Goal: Use online tool/utility: Utilize a website feature to perform a specific function

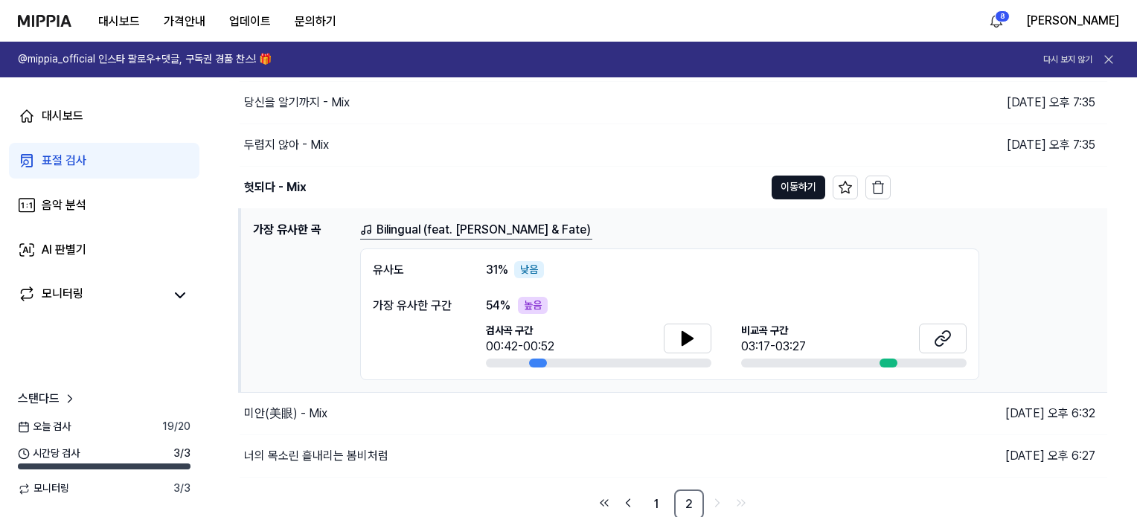
click at [54, 35] on div "대시보드 가격안내 업데이트 문의하기" at bounding box center [183, 20] width 330 height 41
click at [51, 21] on img at bounding box center [45, 21] width 54 height 12
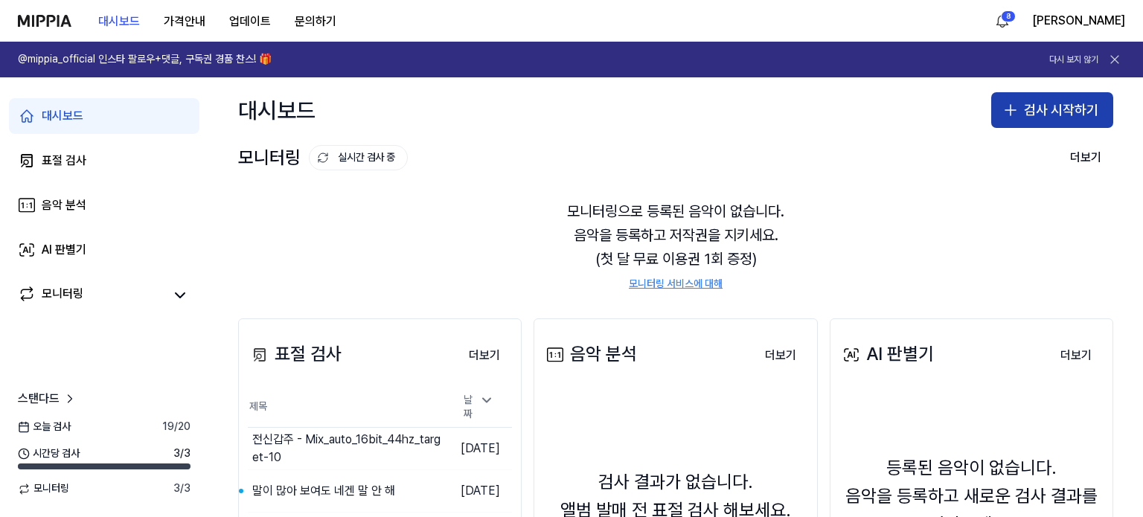
click at [1047, 116] on button "검사 시작하기" at bounding box center [1052, 110] width 122 height 36
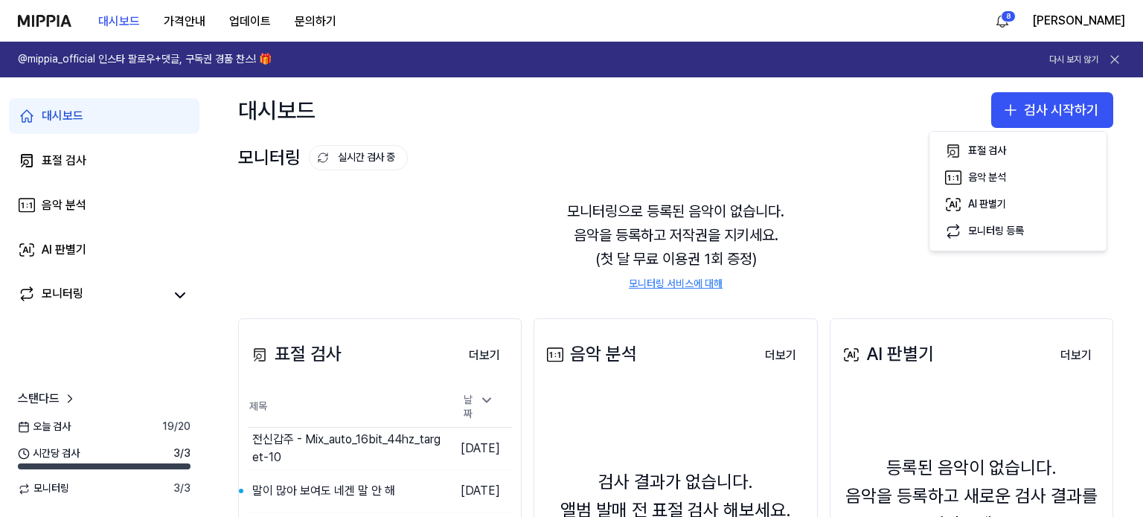
drag, startPoint x: 723, startPoint y: 116, endPoint x: 712, endPoint y: 139, distance: 25.6
click at [723, 117] on div "대시보드 검사 시작하기" at bounding box center [675, 109] width 935 height 65
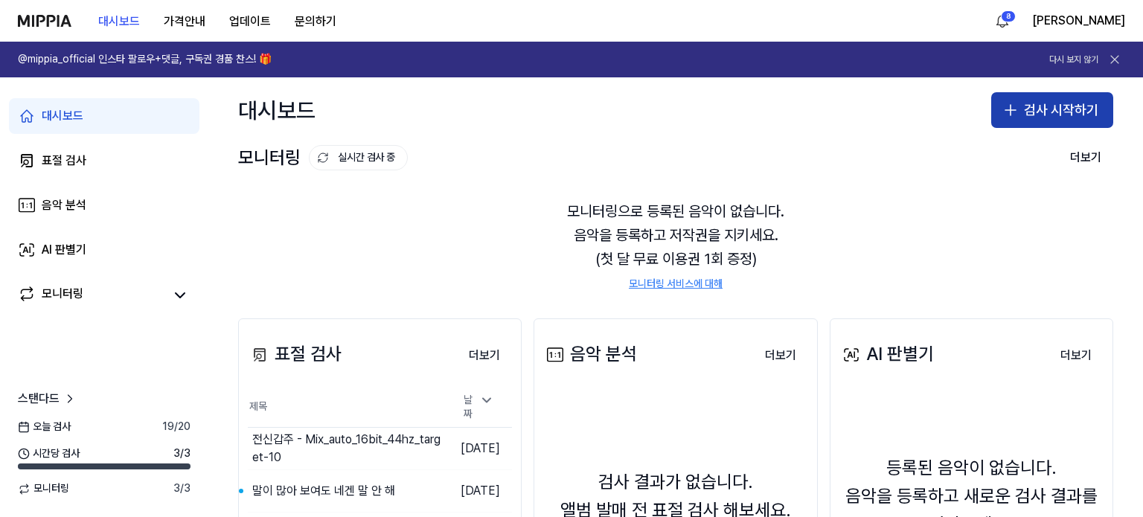
click at [1033, 106] on button "검사 시작하기" at bounding box center [1052, 110] width 122 height 36
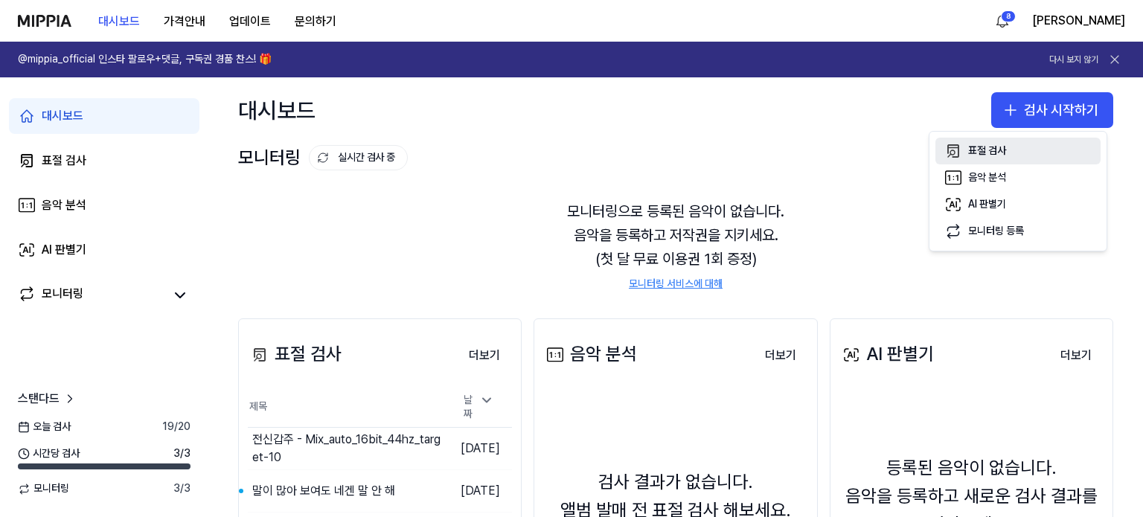
click at [1003, 156] on div "표절 검사" at bounding box center [987, 151] width 38 height 15
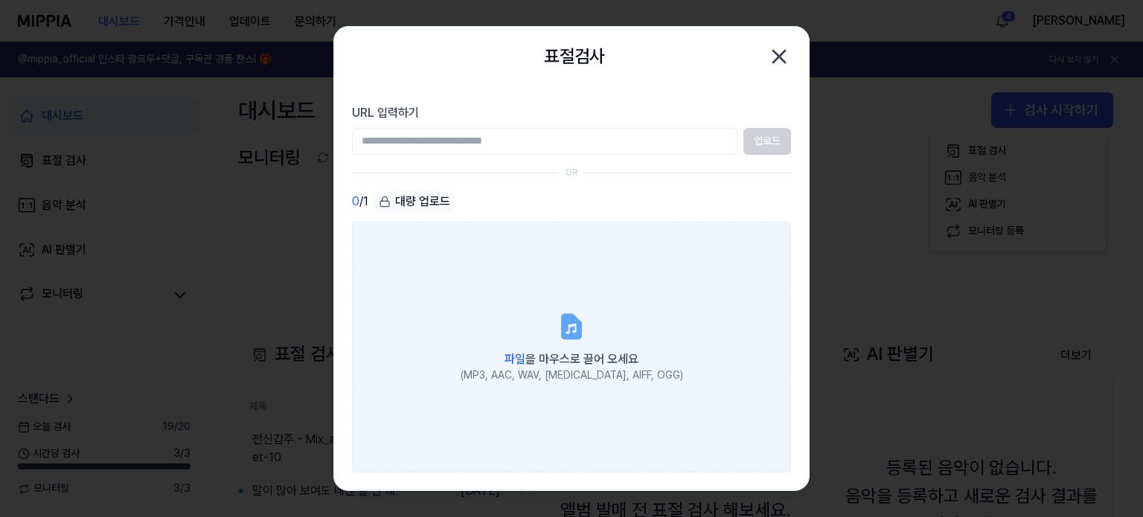
click at [623, 315] on label "파일 을 마우스로 끌어 오세요 (MP3, AAC, WAV, [MEDICAL_DATA], AIFF, OGG)" at bounding box center [571, 348] width 439 height 252
click at [0, 0] on input "파일 을 마우스로 끌어 오세요 (MP3, AAC, WAV, [MEDICAL_DATA], AIFF, OGG)" at bounding box center [0, 0] width 0 height 0
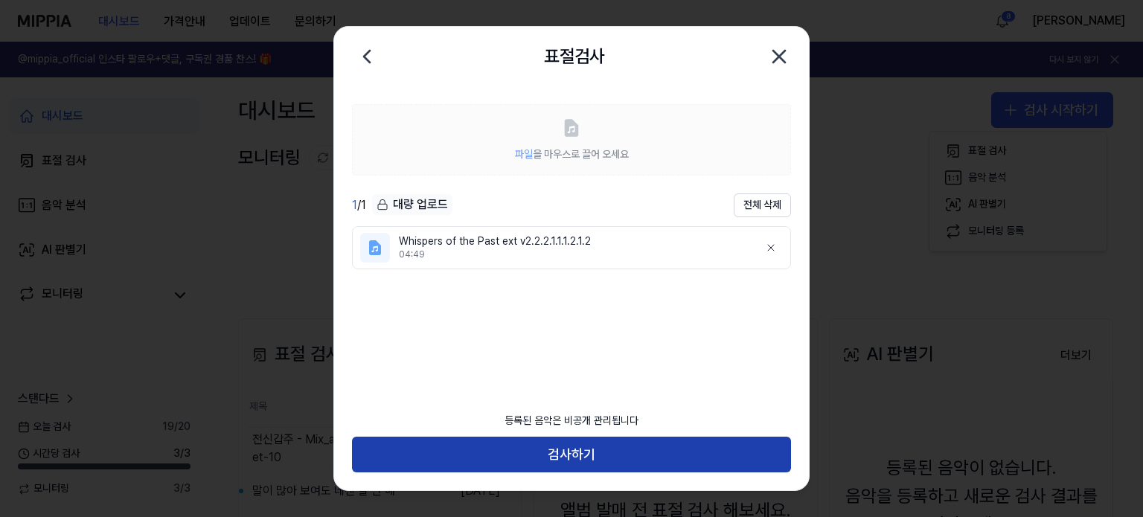
click at [586, 452] on button "검사하기" at bounding box center [571, 455] width 439 height 36
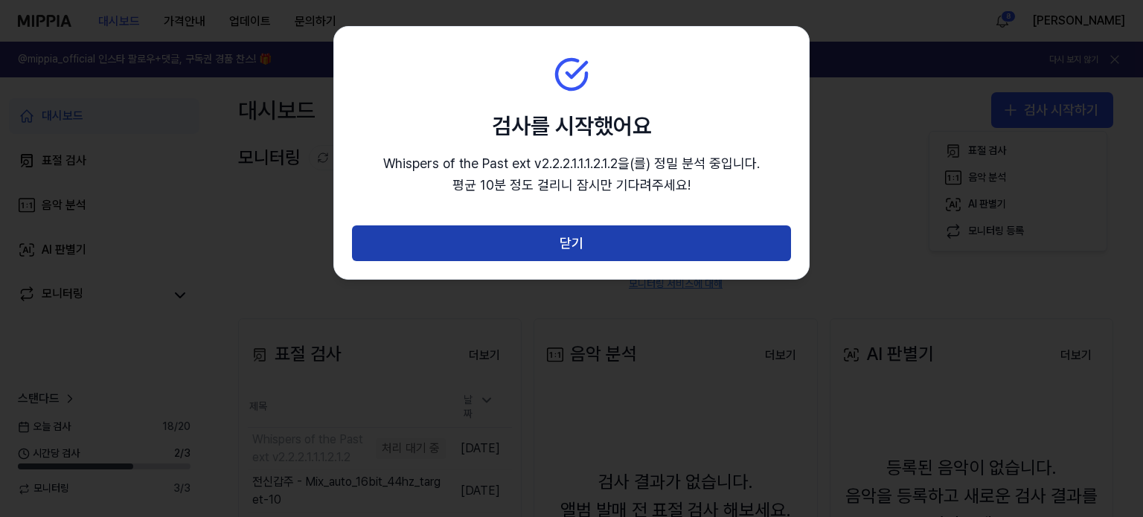
click at [620, 238] on button "닫기" at bounding box center [571, 243] width 439 height 36
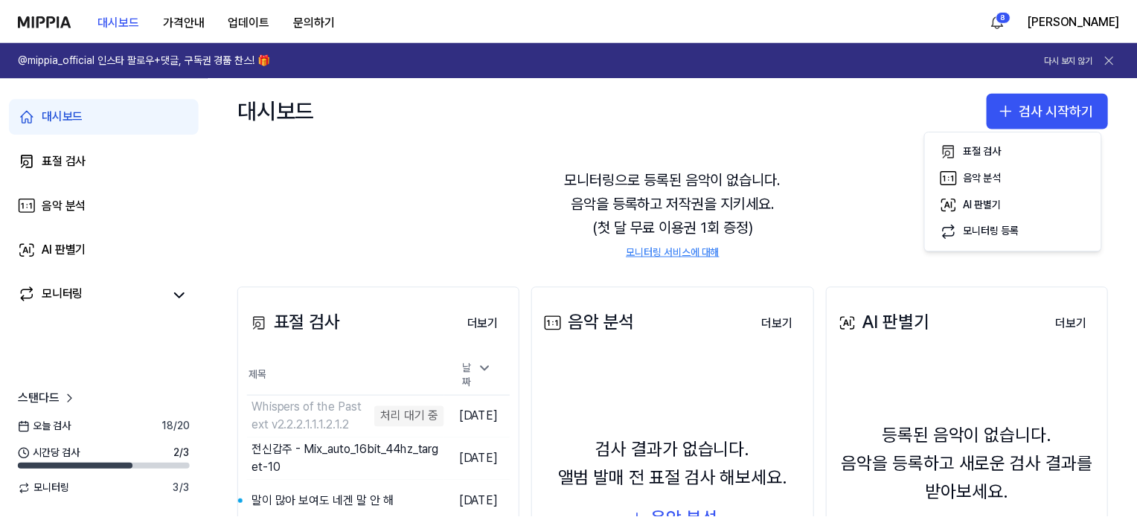
scroll to position [149, 0]
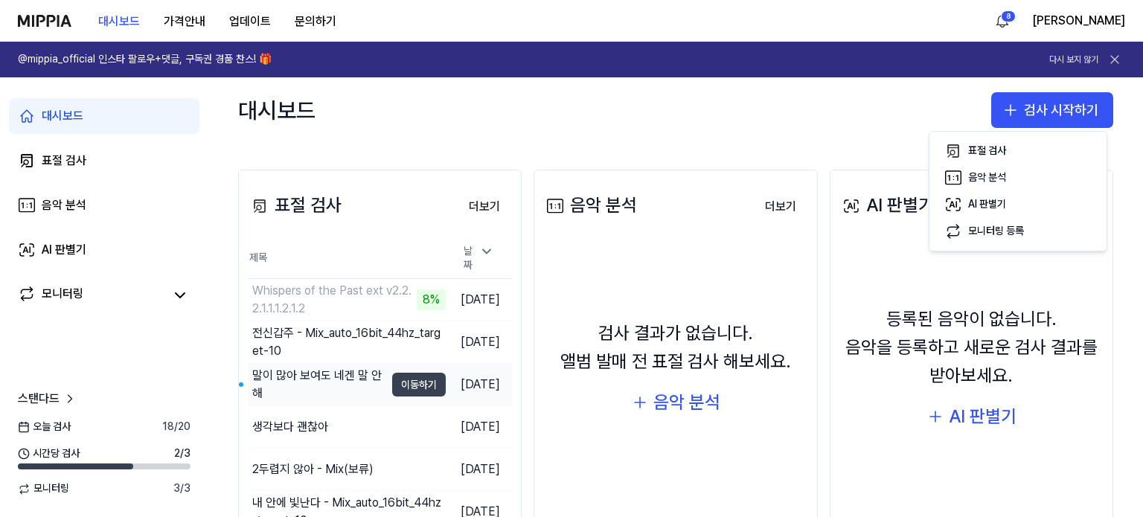
click at [392, 381] on button "이동하기" at bounding box center [419, 385] width 54 height 24
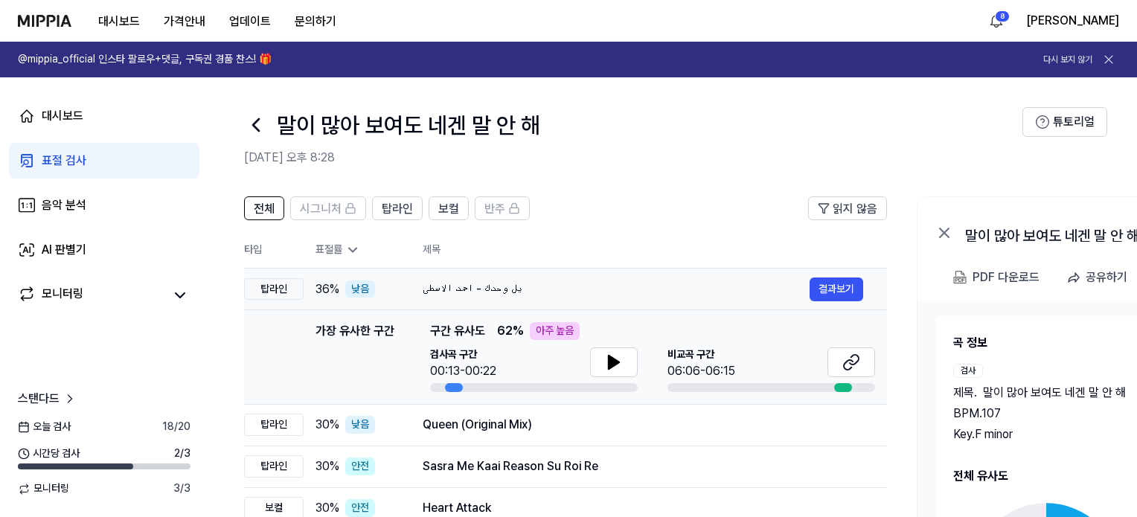
click at [478, 289] on div "يل وحدك - احمد الاسطى" at bounding box center [616, 290] width 387 height 18
click at [446, 291] on div "يل وحدك - احمد الاسطى" at bounding box center [616, 290] width 387 height 18
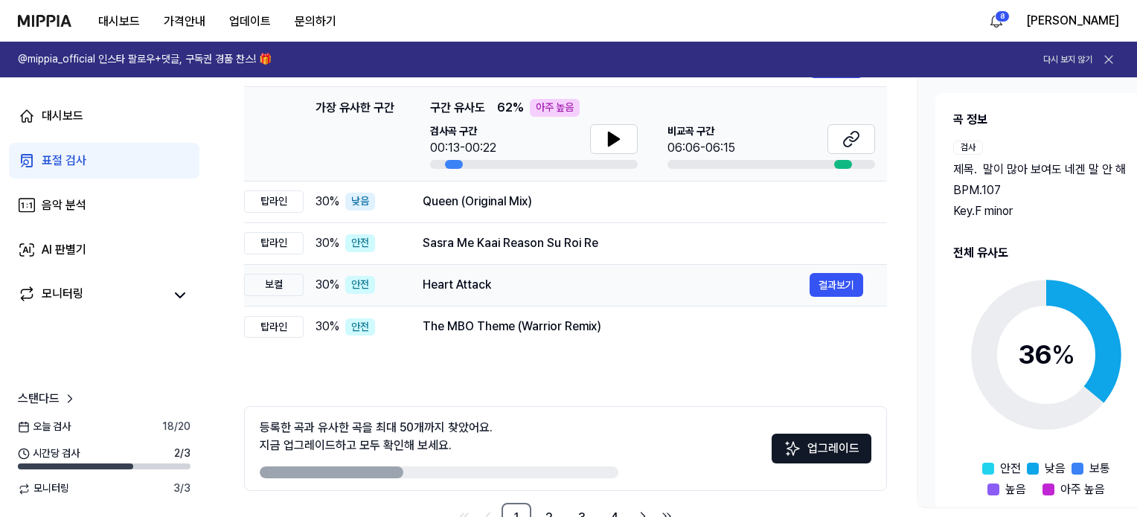
scroll to position [0, 0]
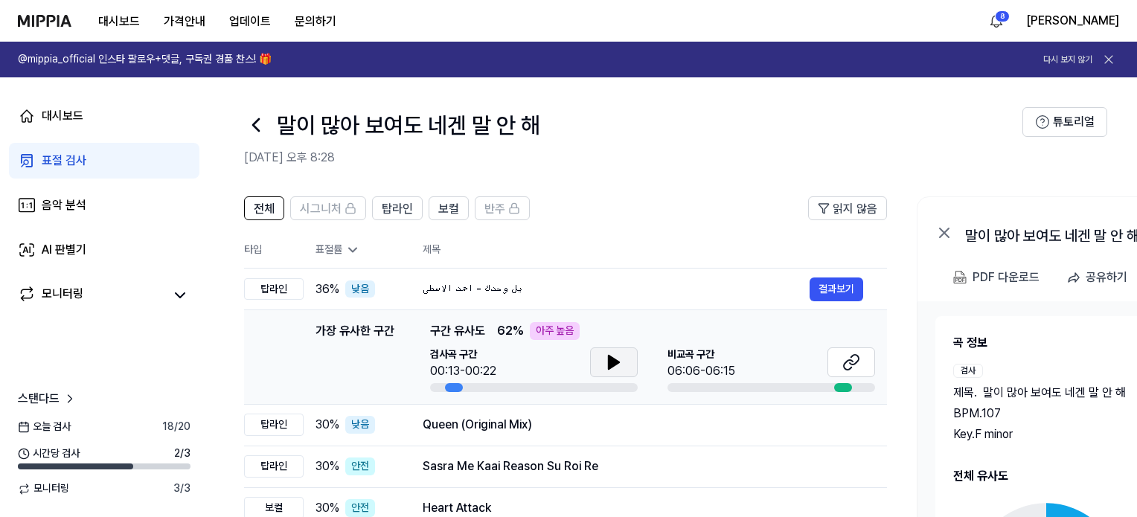
click at [613, 352] on button at bounding box center [614, 363] width 48 height 30
